Goal: Task Accomplishment & Management: Use online tool/utility

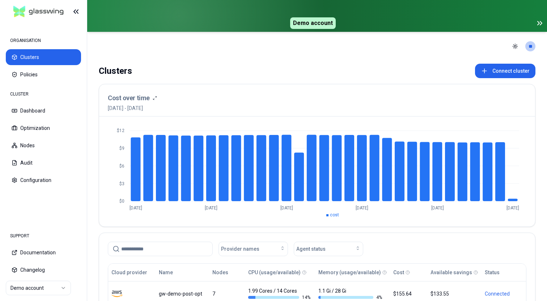
click at [540, 23] on icon at bounding box center [539, 23] width 9 height 9
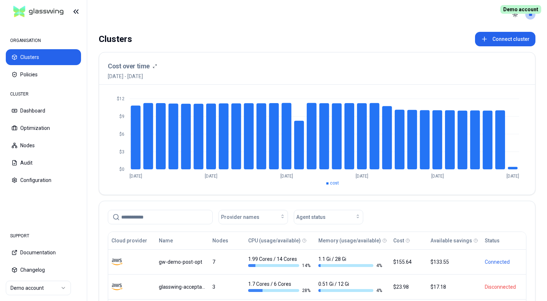
click at [265, 22] on header "Toggle theme **" at bounding box center [317, 14] width 460 height 29
click at [283, 41] on div "Clusters Connect cluster" at bounding box center [317, 39] width 437 height 14
click at [280, 38] on div "Clusters Connect cluster" at bounding box center [317, 39] width 437 height 14
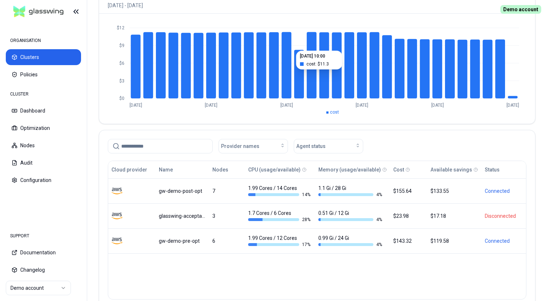
scroll to position [76, 0]
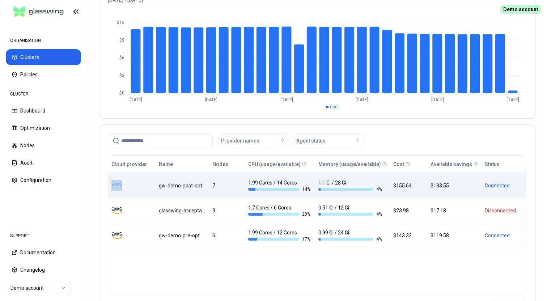
click at [181, 187] on div "gw-demo-post-opt" at bounding box center [182, 185] width 46 height 7
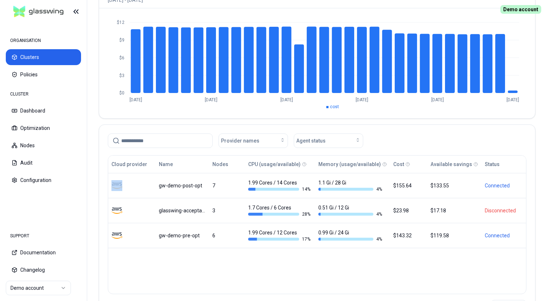
scroll to position [0, 0]
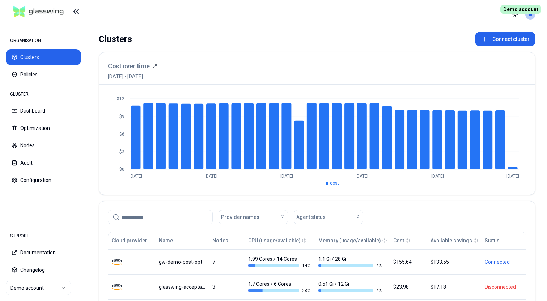
click at [231, 26] on header "Toggle theme **" at bounding box center [317, 14] width 460 height 29
click at [498, 39] on button "Connect cluster" at bounding box center [505, 39] width 60 height 14
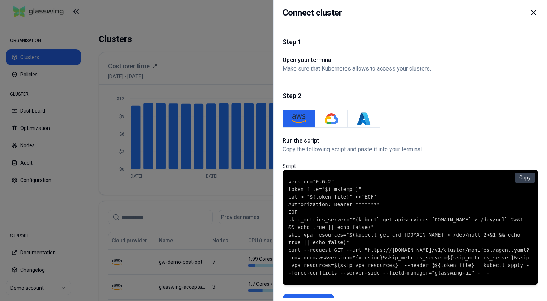
click at [354, 108] on div "Step 2 Run the script Copy the following script and paste it into your terminal…" at bounding box center [409, 199] width 255 height 235
click at [356, 113] on button "Azure" at bounding box center [364, 119] width 33 height 18
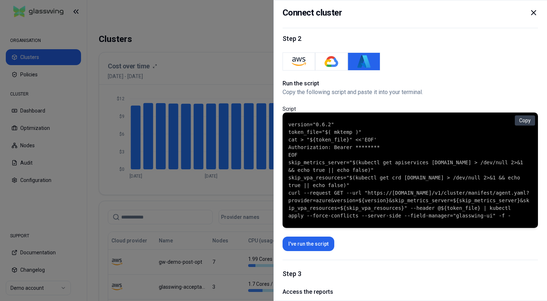
scroll to position [60, 0]
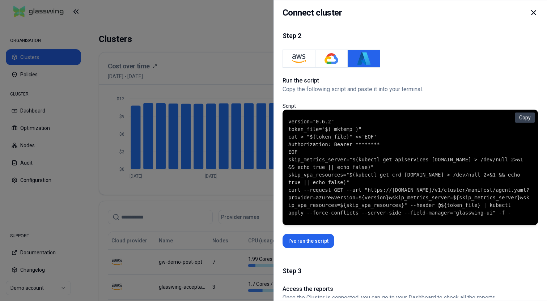
drag, startPoint x: 289, startPoint y: 120, endPoint x: 445, endPoint y: 218, distance: 184.6
click at [445, 217] on code "version="0.6.2" token_file="$( mktemp )" cat > "${token_file}" <<'EOF' Authoriz…" at bounding box center [410, 167] width 244 height 99
click at [396, 175] on code "version="0.6.2" token_file="$( mktemp )" cat > "${token_file}" <<'EOF' Authoriz…" at bounding box center [410, 167] width 244 height 99
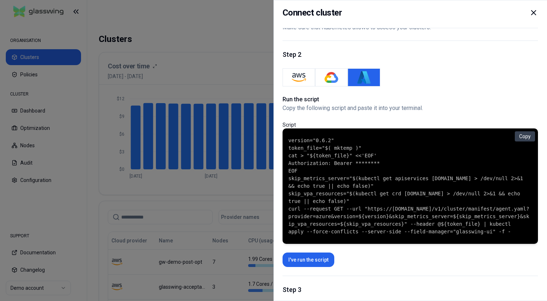
scroll to position [0, 0]
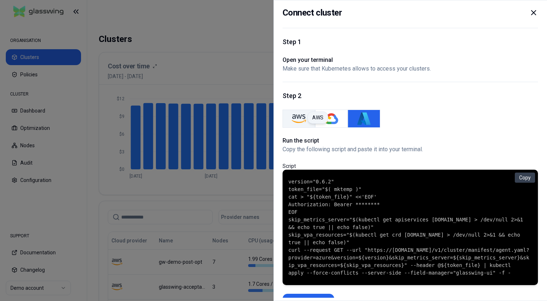
click at [301, 117] on img "AWS" at bounding box center [299, 118] width 14 height 14
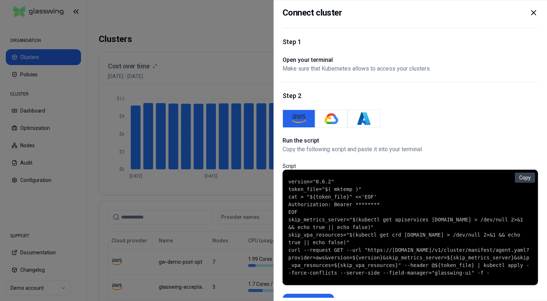
click at [532, 10] on icon at bounding box center [533, 12] width 9 height 9
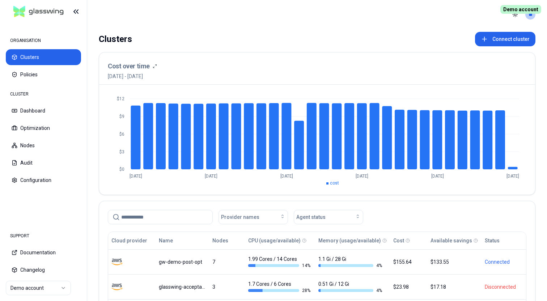
click at [344, 33] on div "Clusters Connect cluster" at bounding box center [317, 39] width 437 height 14
click at [321, 24] on header "Toggle theme **" at bounding box center [317, 14] width 460 height 29
click at [510, 40] on button "Connect cluster" at bounding box center [505, 39] width 60 height 14
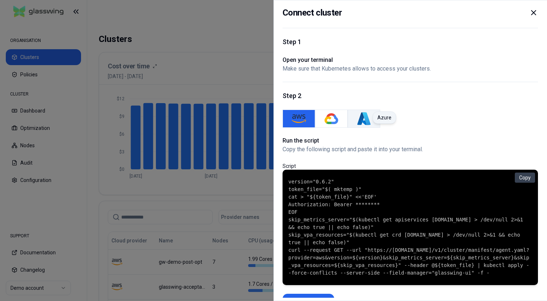
click at [371, 120] on button "Azure Azure" at bounding box center [364, 119] width 33 height 18
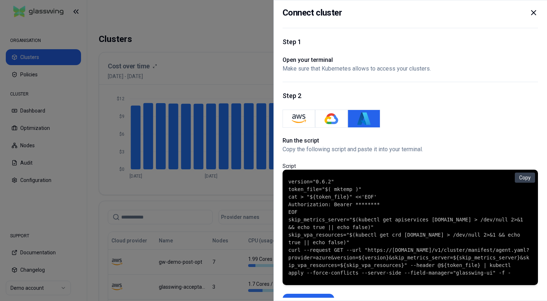
click at [533, 11] on icon at bounding box center [533, 12] width 9 height 9
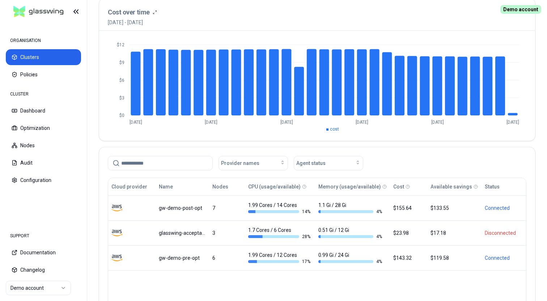
scroll to position [56, 0]
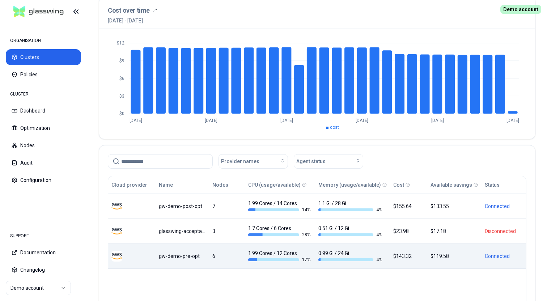
click at [183, 258] on div "gw-demo-pre-opt" at bounding box center [182, 255] width 46 height 7
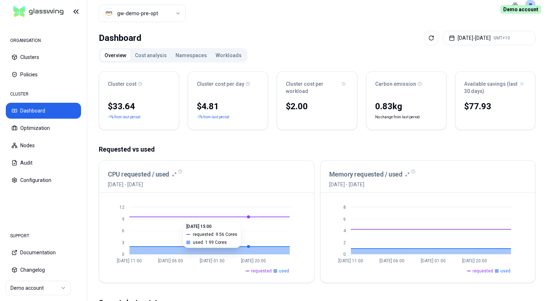
scroll to position [14, 0]
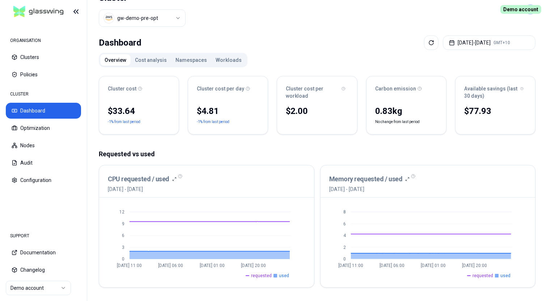
click at [195, 62] on button "Namespaces" at bounding box center [191, 60] width 40 height 12
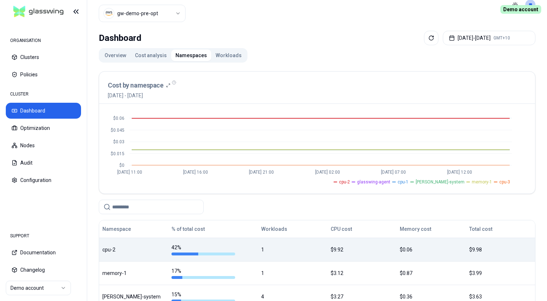
scroll to position [15, 0]
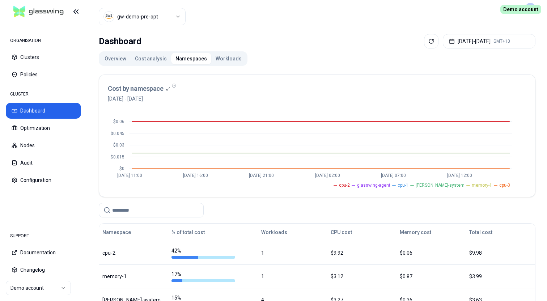
click at [224, 59] on button "Workloads" at bounding box center [228, 59] width 35 height 12
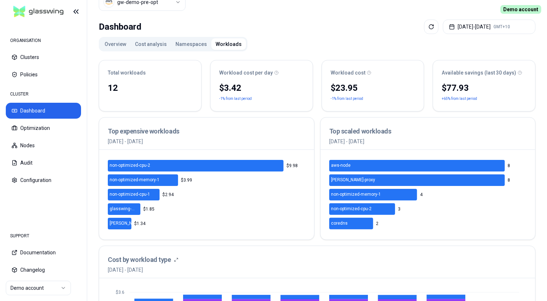
scroll to position [23, 0]
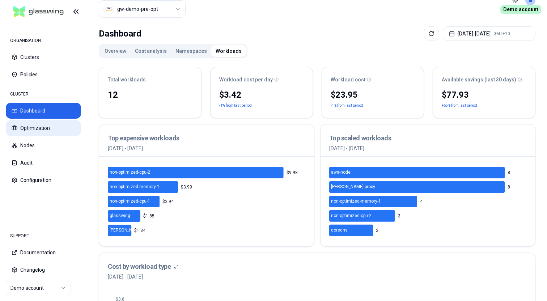
click at [44, 130] on button "Optimization" at bounding box center [43, 128] width 75 height 16
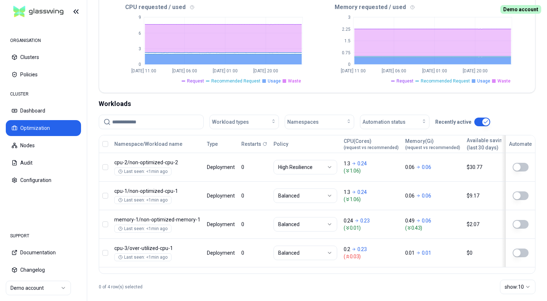
scroll to position [187, 0]
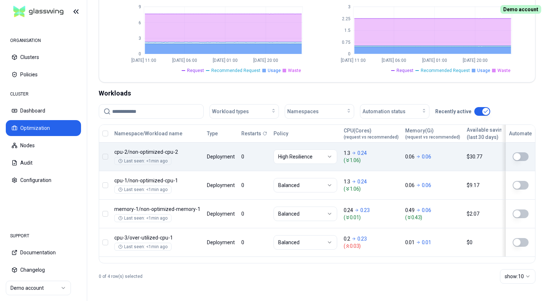
click at [521, 160] on button "button" at bounding box center [521, 156] width 16 height 9
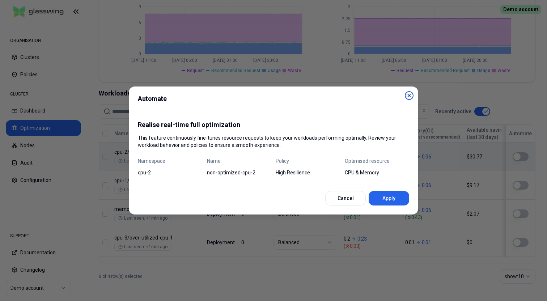
click at [411, 96] on icon "button" at bounding box center [409, 96] width 6 height 6
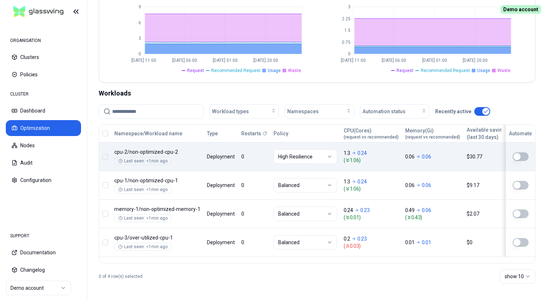
click at [104, 134] on button "button" at bounding box center [105, 134] width 6 height 6
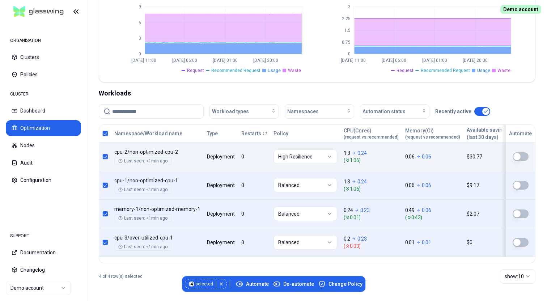
click at [464, 93] on div "Workloads" at bounding box center [317, 93] width 437 height 10
click at [107, 132] on button "button" at bounding box center [105, 134] width 6 height 6
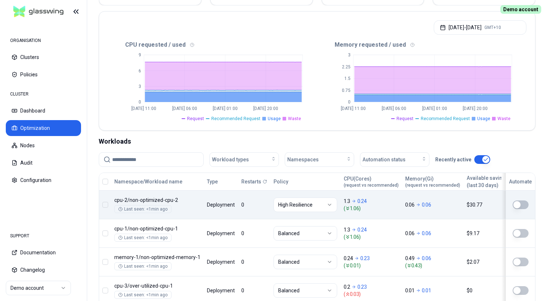
scroll to position [0, 0]
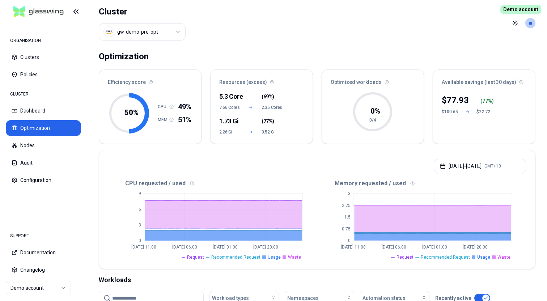
click at [316, 35] on header "Cluster gw-demo-pre-opt Toggle theme **" at bounding box center [317, 23] width 460 height 46
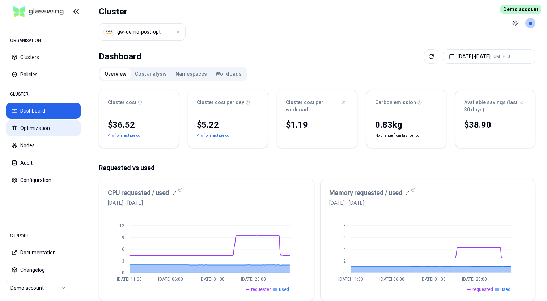
click at [49, 130] on button "Optimization" at bounding box center [43, 128] width 75 height 16
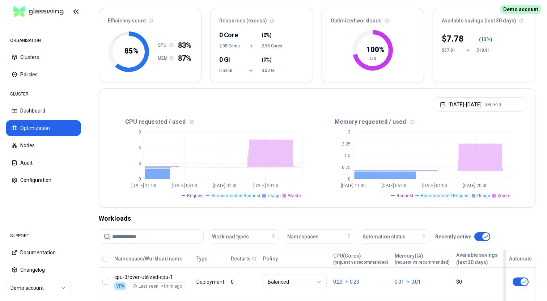
scroll to position [63, 0]
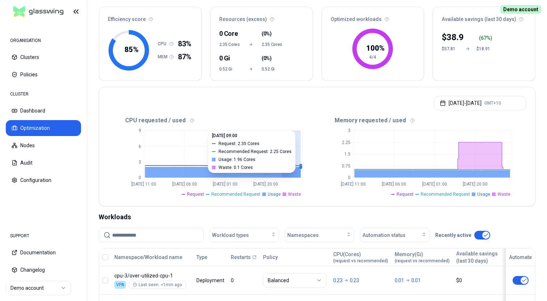
drag, startPoint x: 282, startPoint y: 149, endPoint x: 301, endPoint y: 149, distance: 18.8
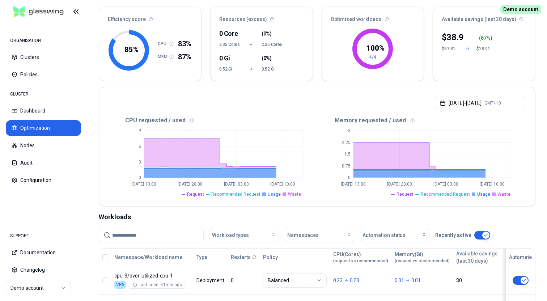
scroll to position [46, 0]
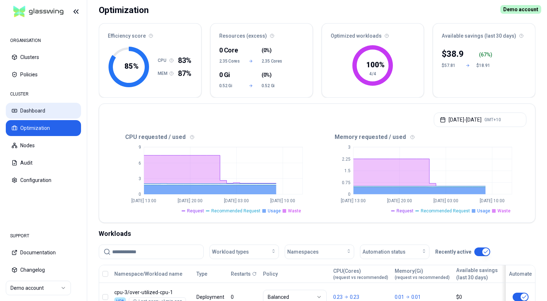
click at [33, 109] on button "Dashboard" at bounding box center [43, 111] width 75 height 16
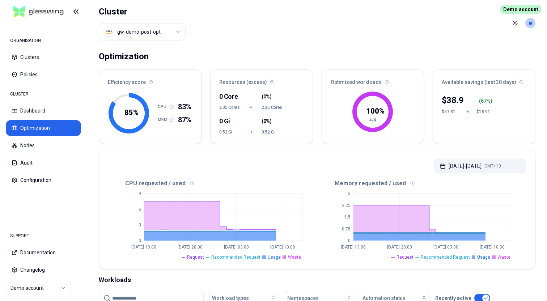
click at [466, 169] on button "Sep 14, 2025 - Sep 15, 2025 GMT+10" at bounding box center [480, 166] width 93 height 14
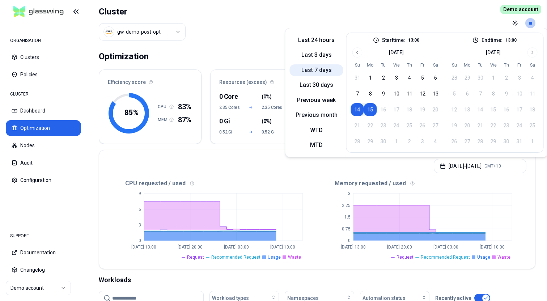
click at [314, 66] on button "Last 7 days" at bounding box center [317, 70] width 54 height 12
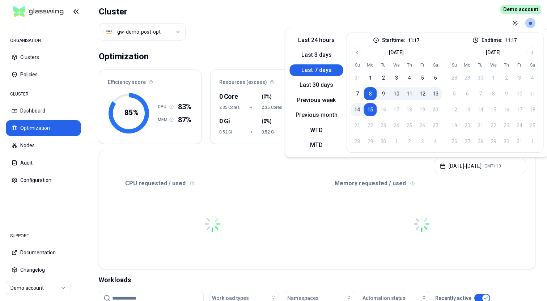
click at [243, 42] on header "Cluster gw-demo-post-opt Toggle theme **" at bounding box center [317, 23] width 460 height 46
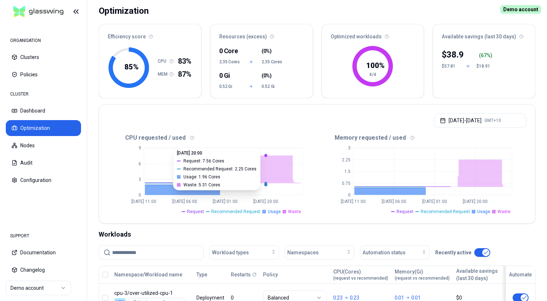
scroll to position [47, 0]
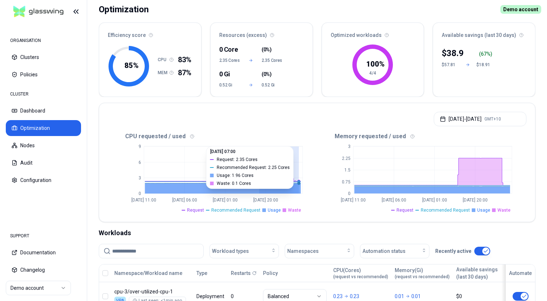
drag, startPoint x: 259, startPoint y: 165, endPoint x: 298, endPoint y: 165, distance: 39.4
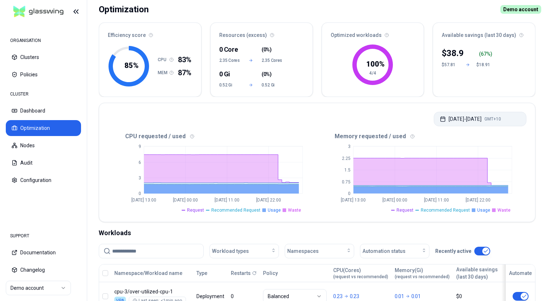
click at [461, 120] on button "Sep 13, 2025 - Sep 15, 2025 GMT+10" at bounding box center [480, 119] width 93 height 14
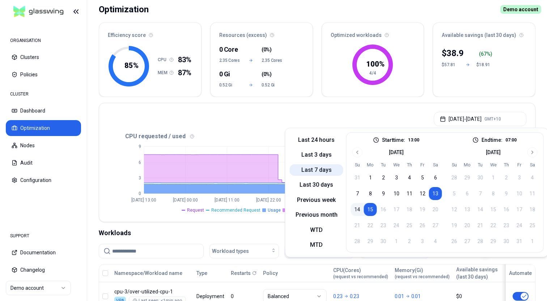
click at [320, 170] on button "Last 7 days" at bounding box center [317, 170] width 54 height 12
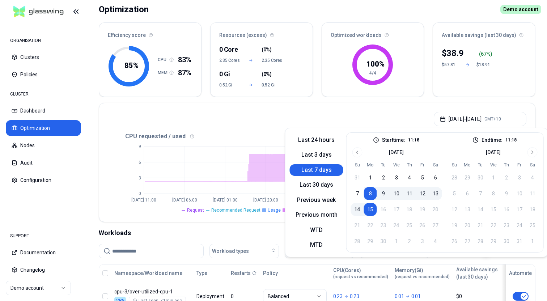
click at [272, 115] on div "Sep 08, 2025 - Sep 15, 2025 GMT+10" at bounding box center [317, 116] width 436 height 27
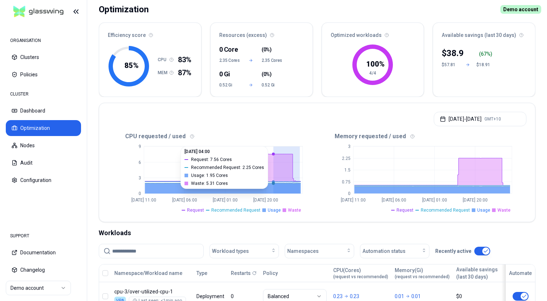
drag, startPoint x: 300, startPoint y: 173, endPoint x: 273, endPoint y: 173, distance: 26.8
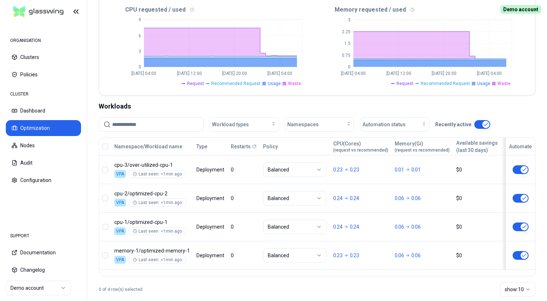
scroll to position [187, 0]
